Goal: Information Seeking & Learning: Check status

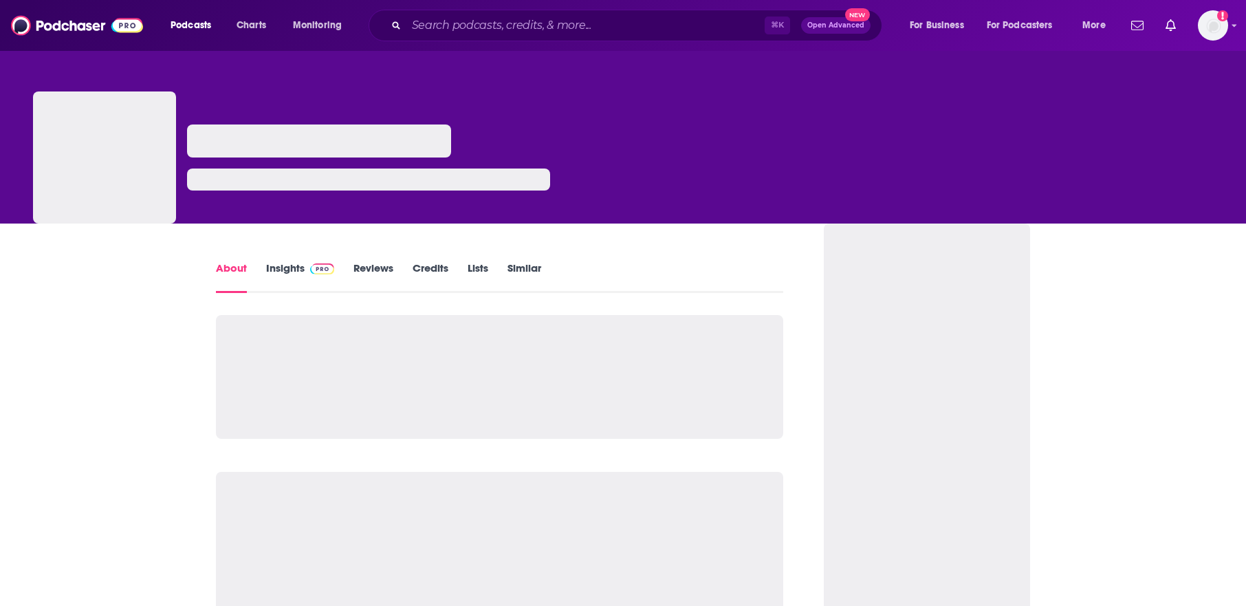
click at [287, 281] on link "Insights" at bounding box center [300, 277] width 68 height 32
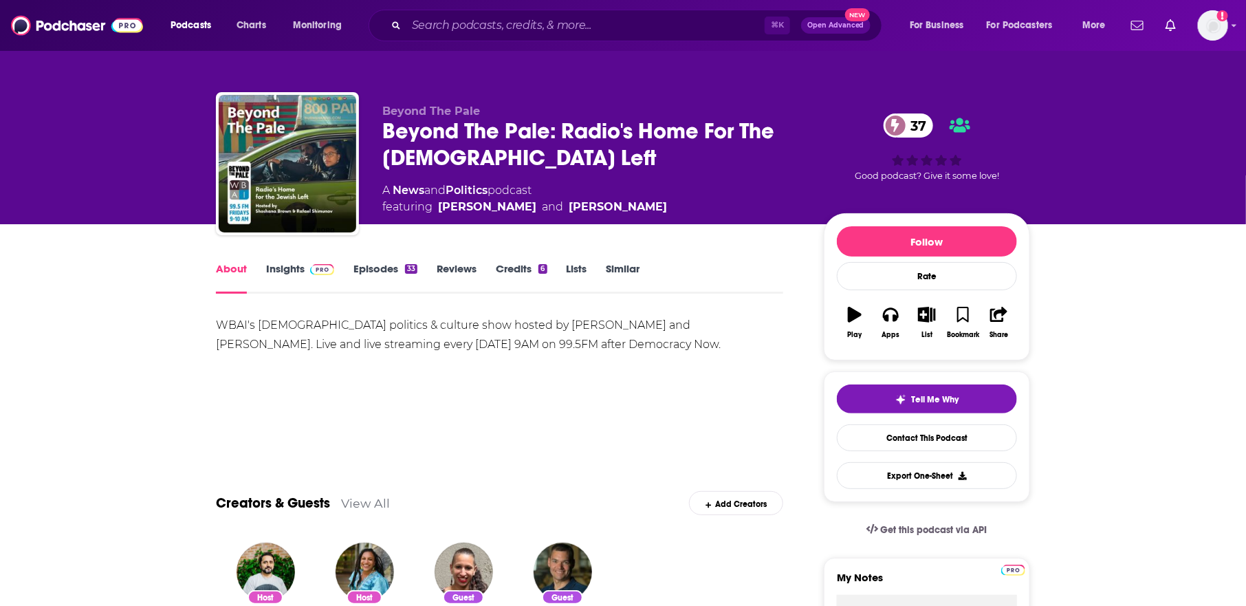
scroll to position [31, 0]
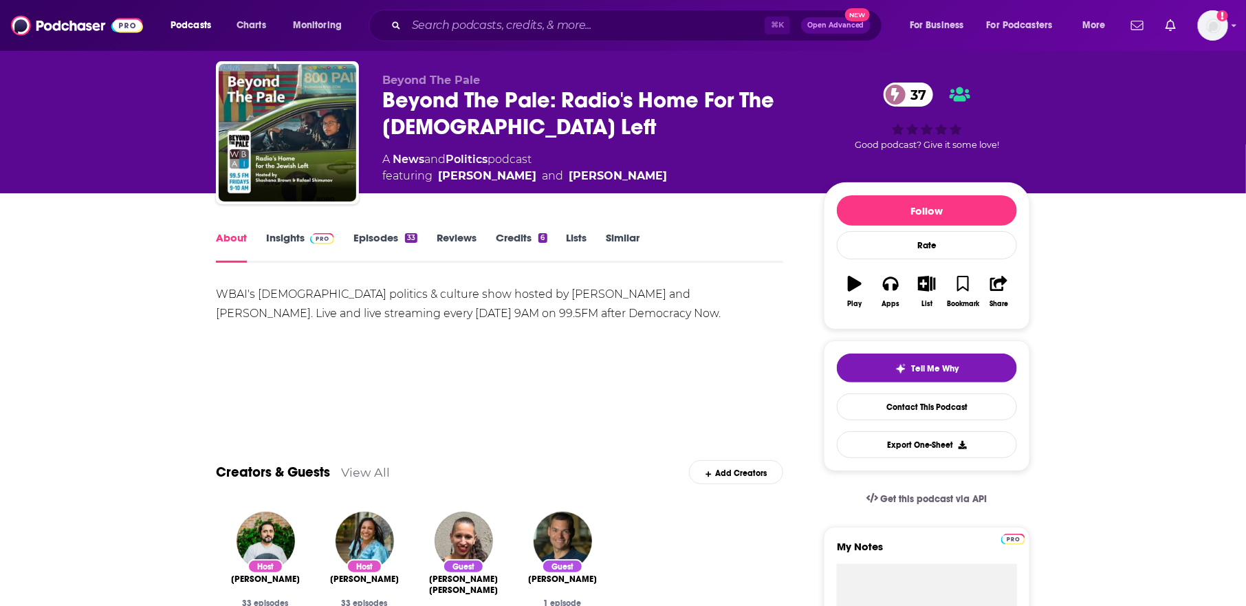
click at [310, 237] on img at bounding box center [322, 238] width 24 height 11
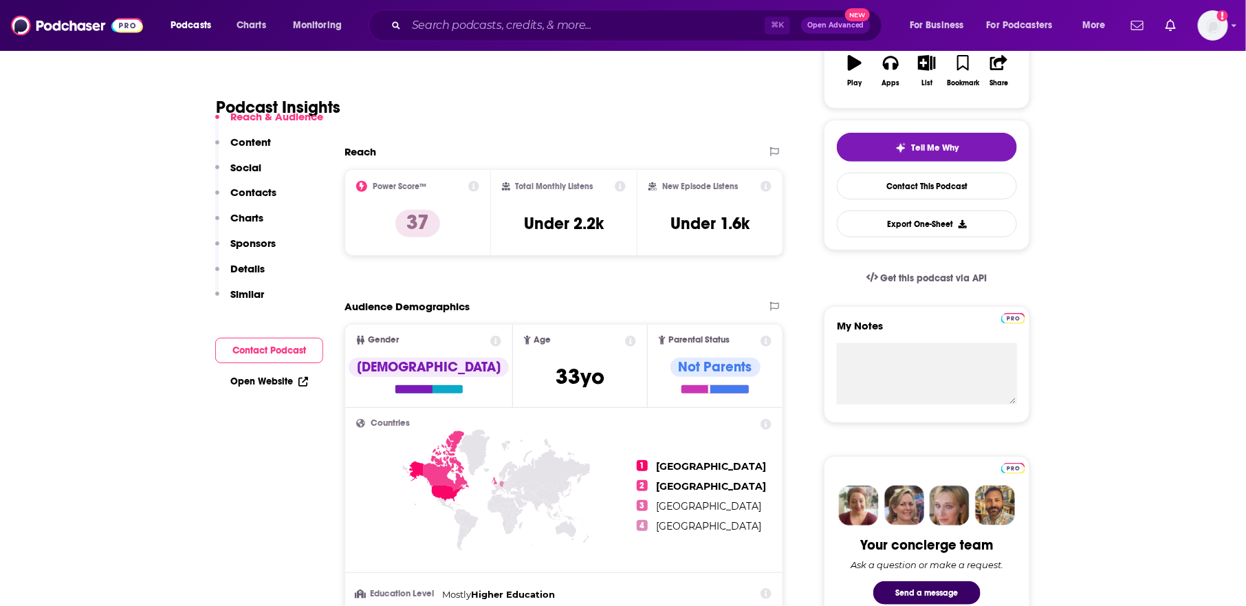
scroll to position [252, 0]
